Goal: Transaction & Acquisition: Purchase product/service

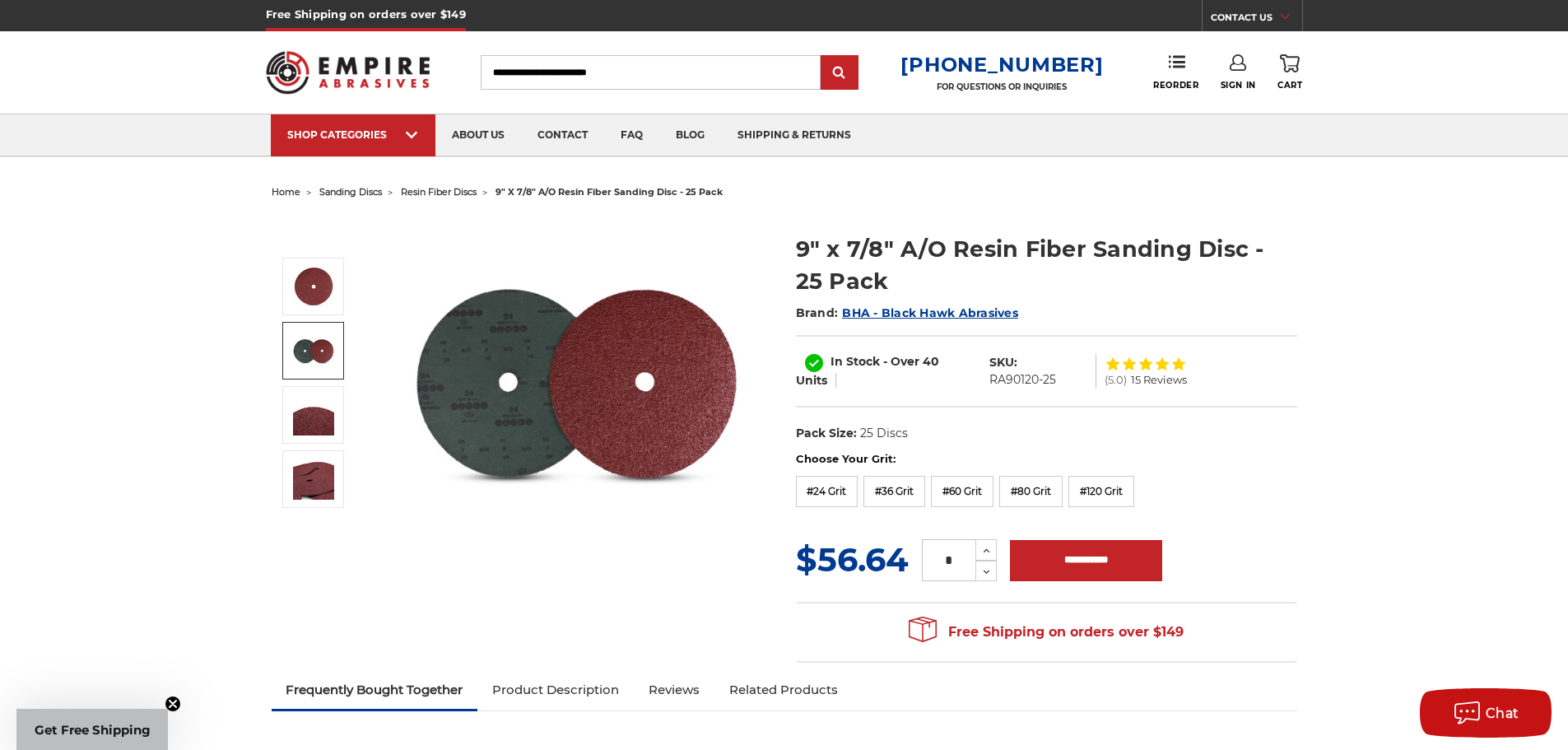
click at [322, 349] on img at bounding box center [313, 351] width 41 height 41
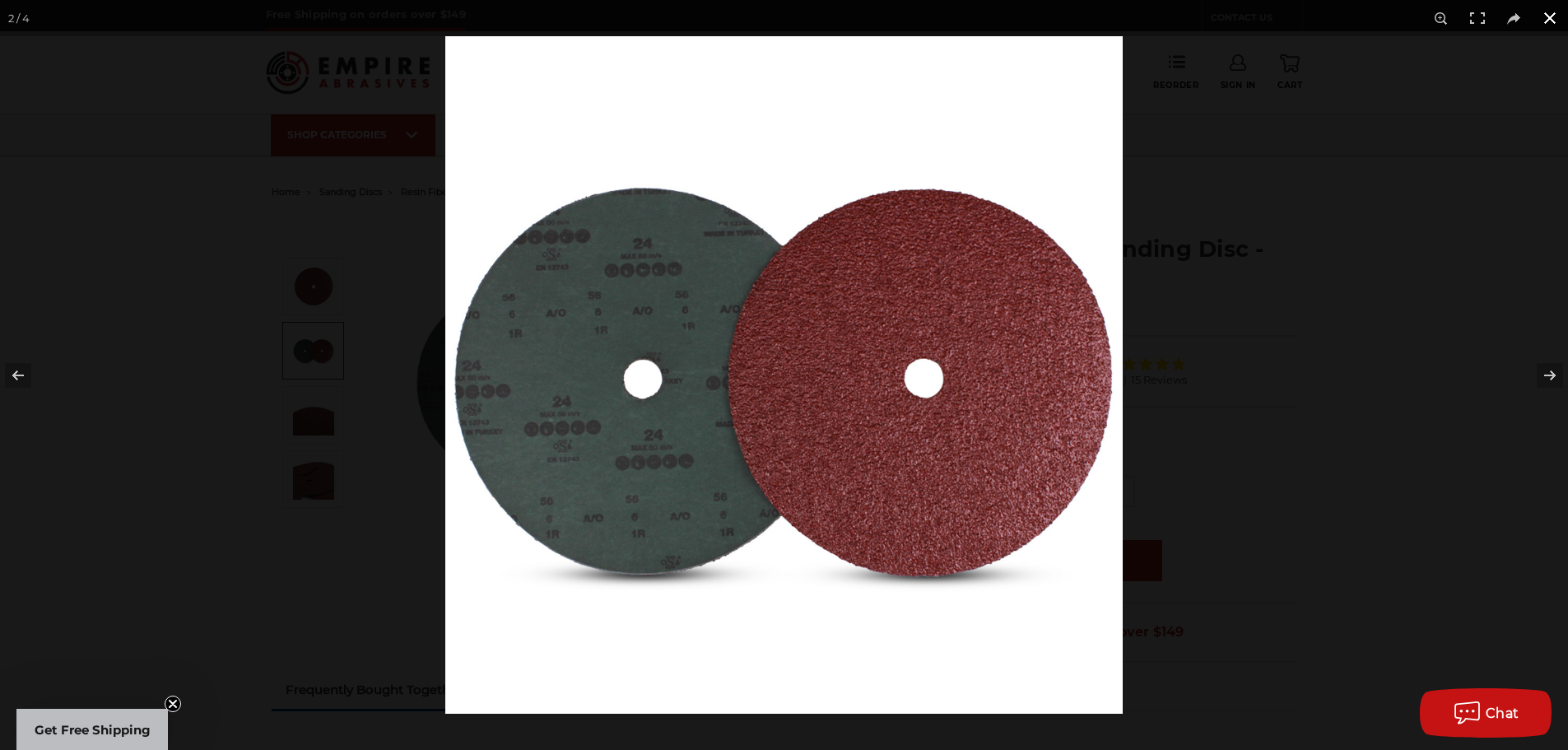
click at [1545, 23] on button at bounding box center [1549, 18] width 36 height 36
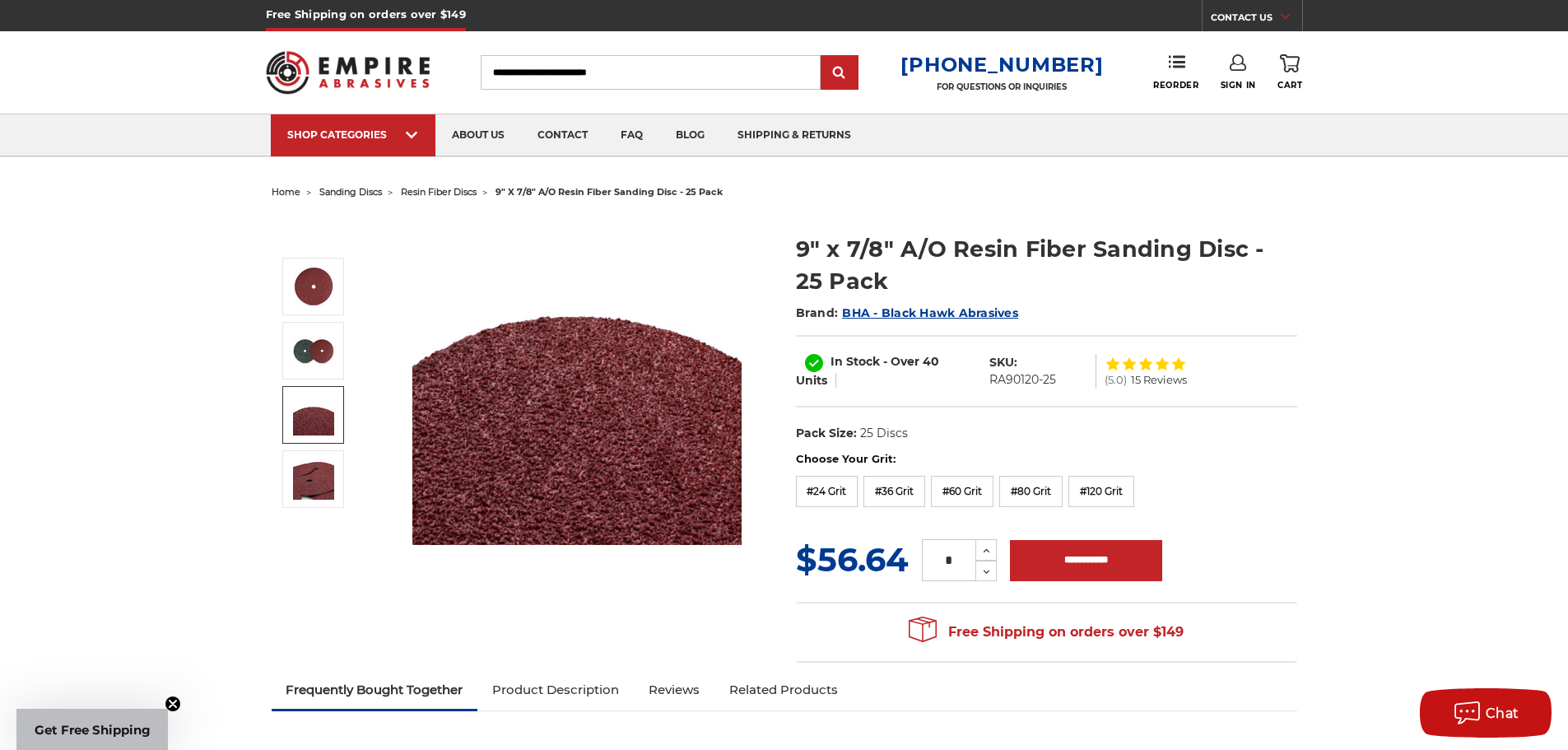
click at [297, 417] on img at bounding box center [313, 415] width 41 height 41
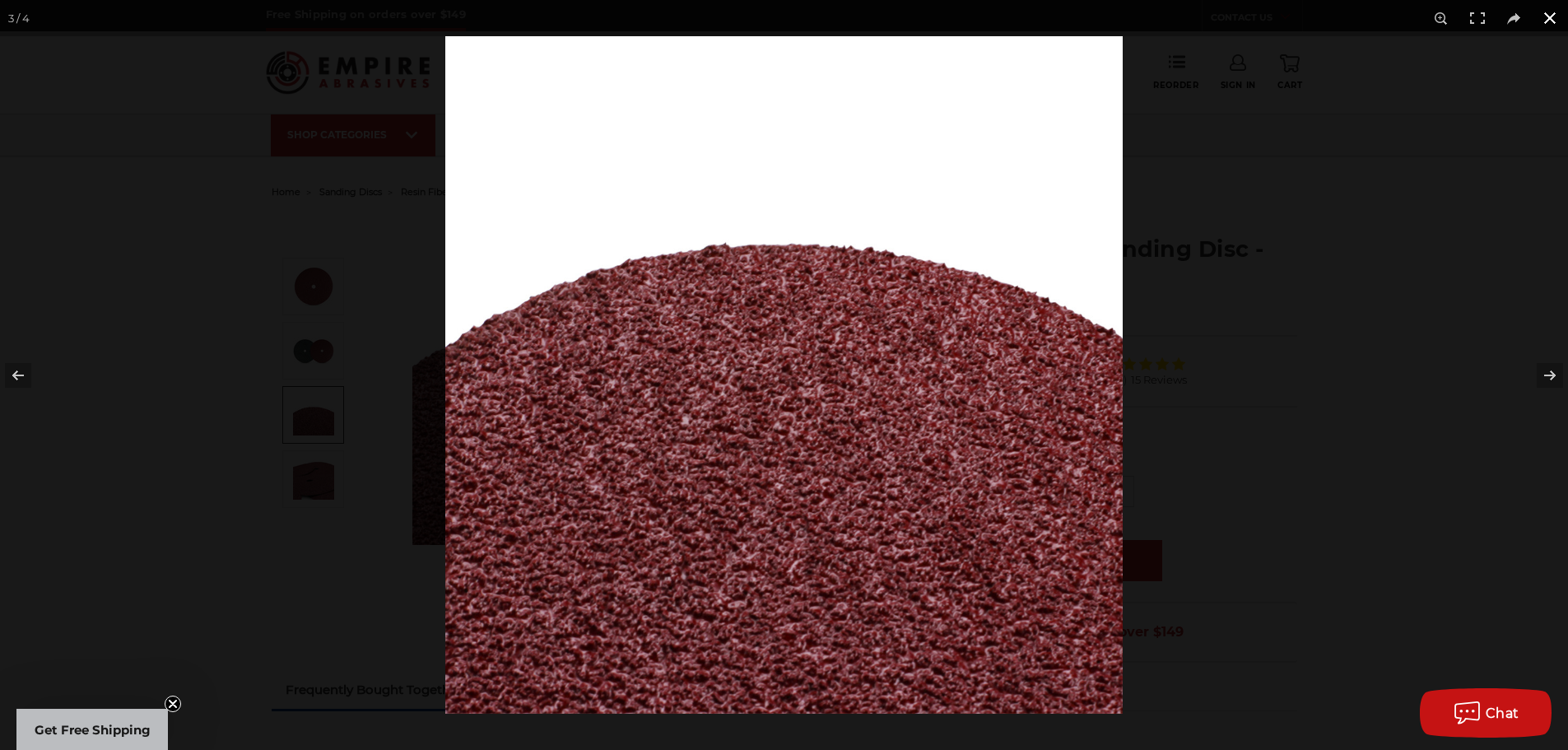
click at [1540, 17] on button at bounding box center [1549, 18] width 36 height 36
